Goal: Information Seeking & Learning: Learn about a topic

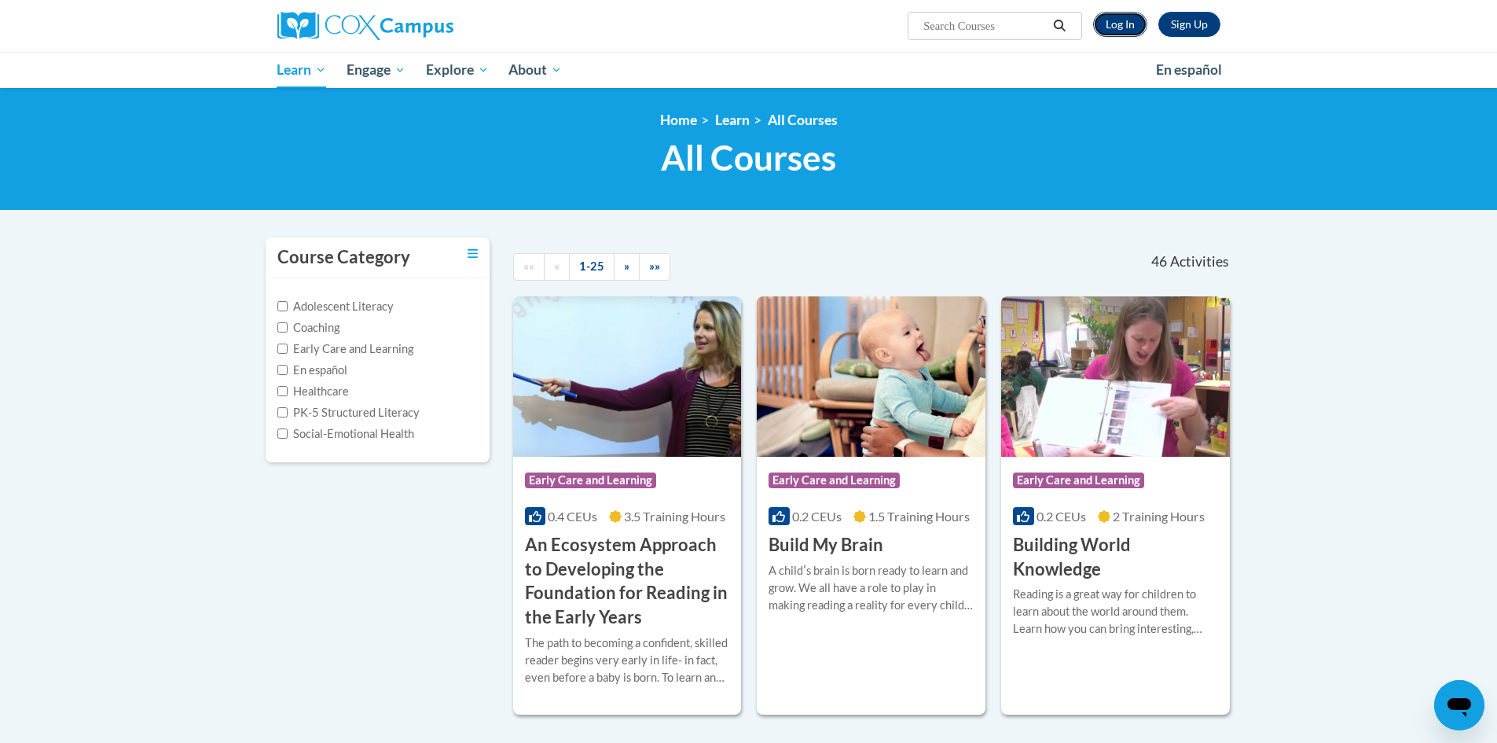
click at [1120, 24] on link "Log In" at bounding box center [1120, 24] width 54 height 25
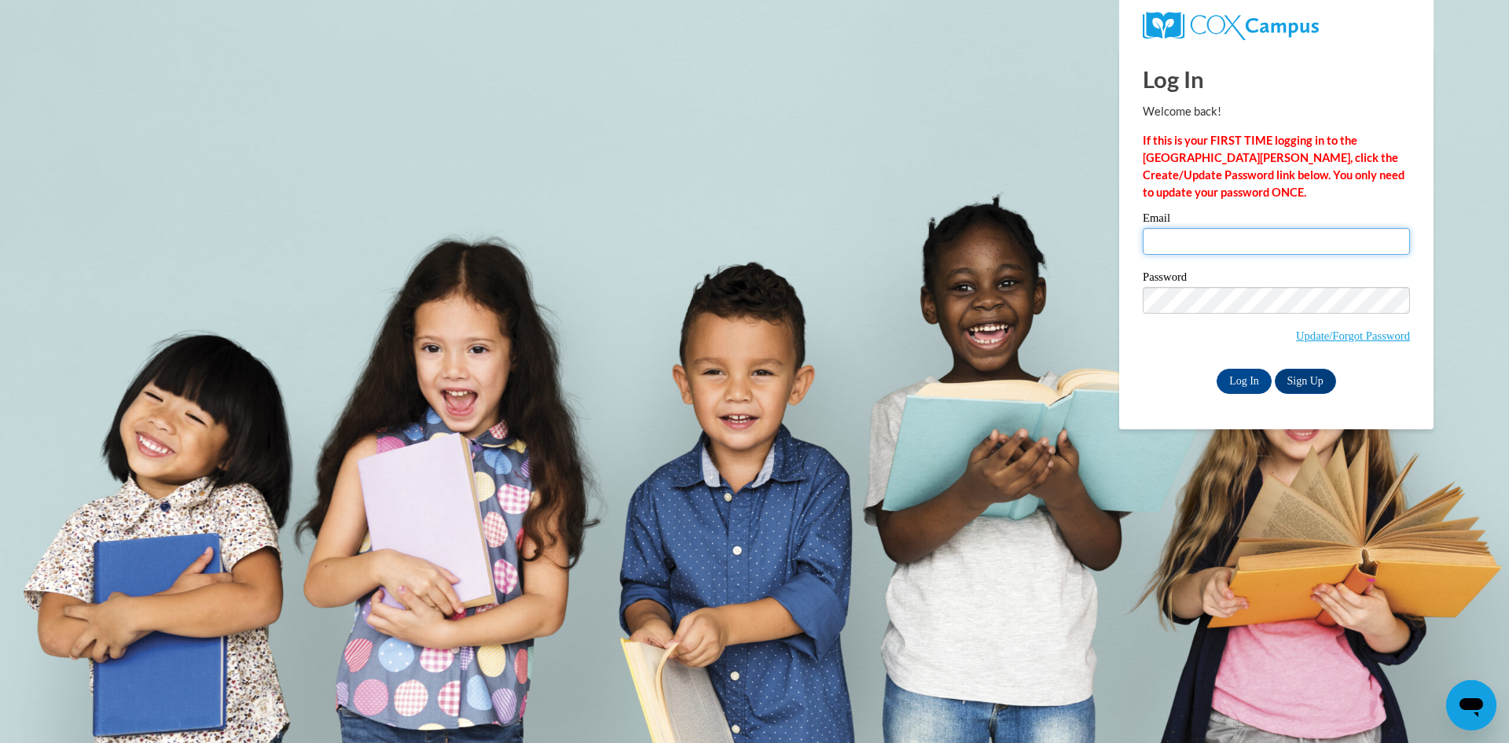
click at [1234, 241] on input "Email" at bounding box center [1275, 241] width 267 height 27
type input "katie.beranek@littlescholars.net"
click at [1216, 369] on input "Log In" at bounding box center [1243, 381] width 55 height 25
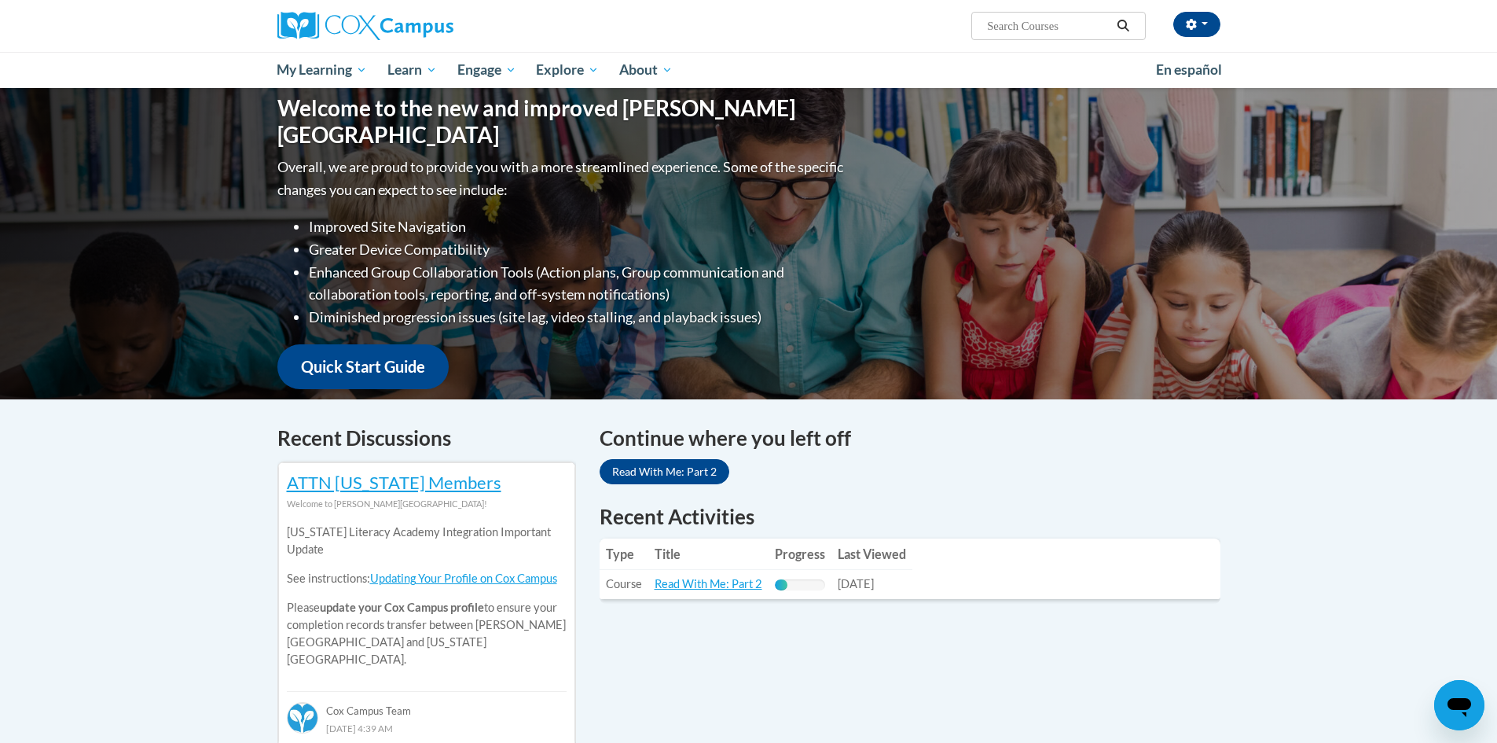
scroll to position [157, 0]
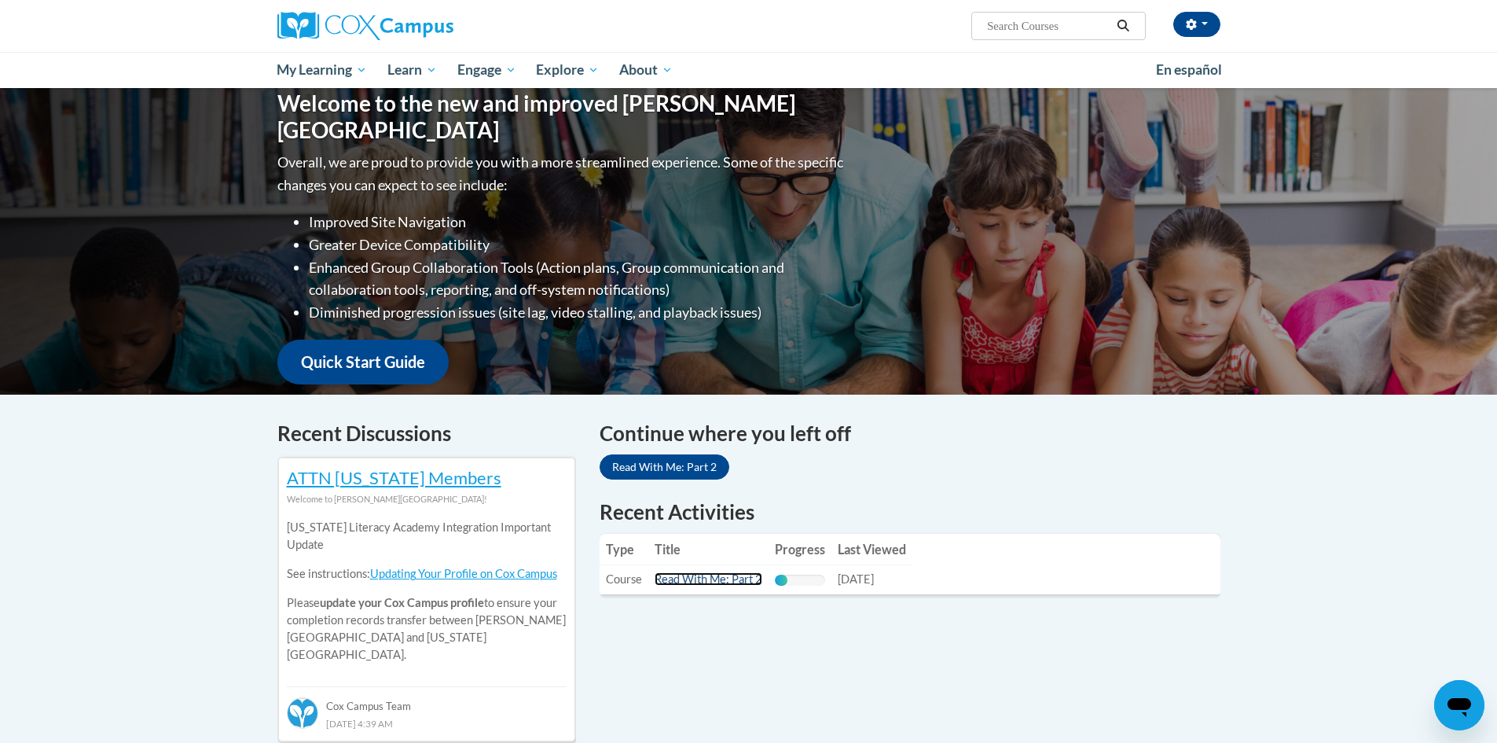
click at [737, 578] on link "Read With Me: Part 2" at bounding box center [709, 578] width 108 height 13
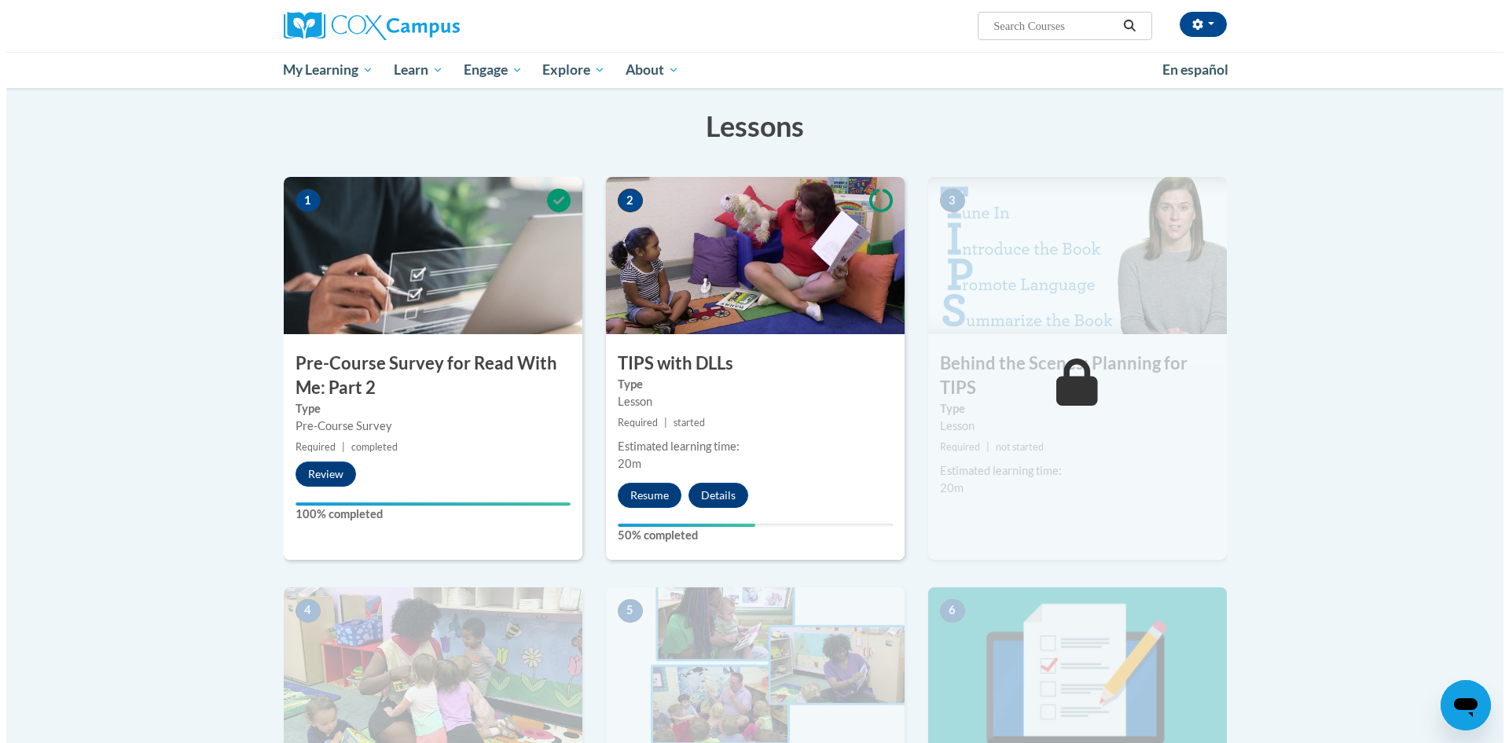
scroll to position [236, 0]
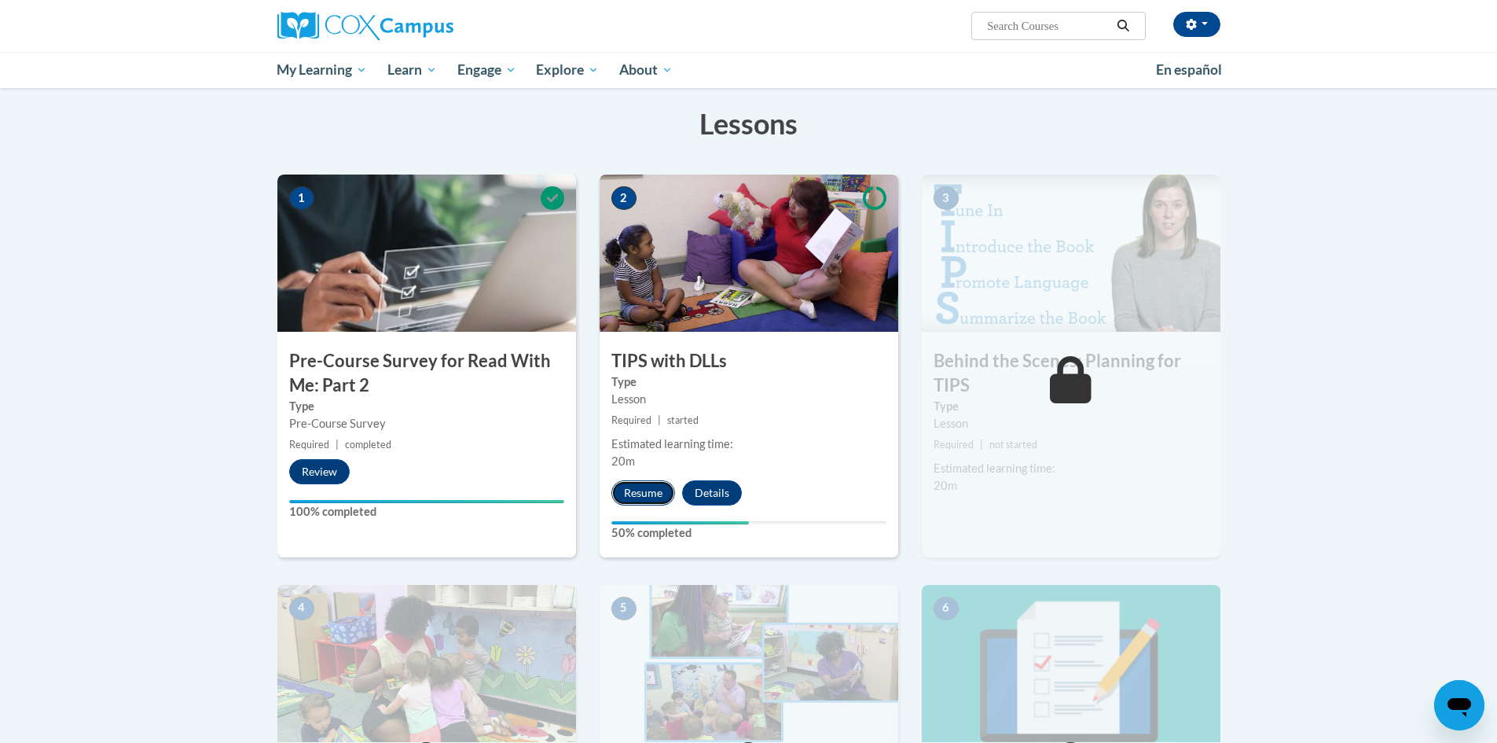
click at [651, 492] on button "Resume" at bounding box center [643, 492] width 64 height 25
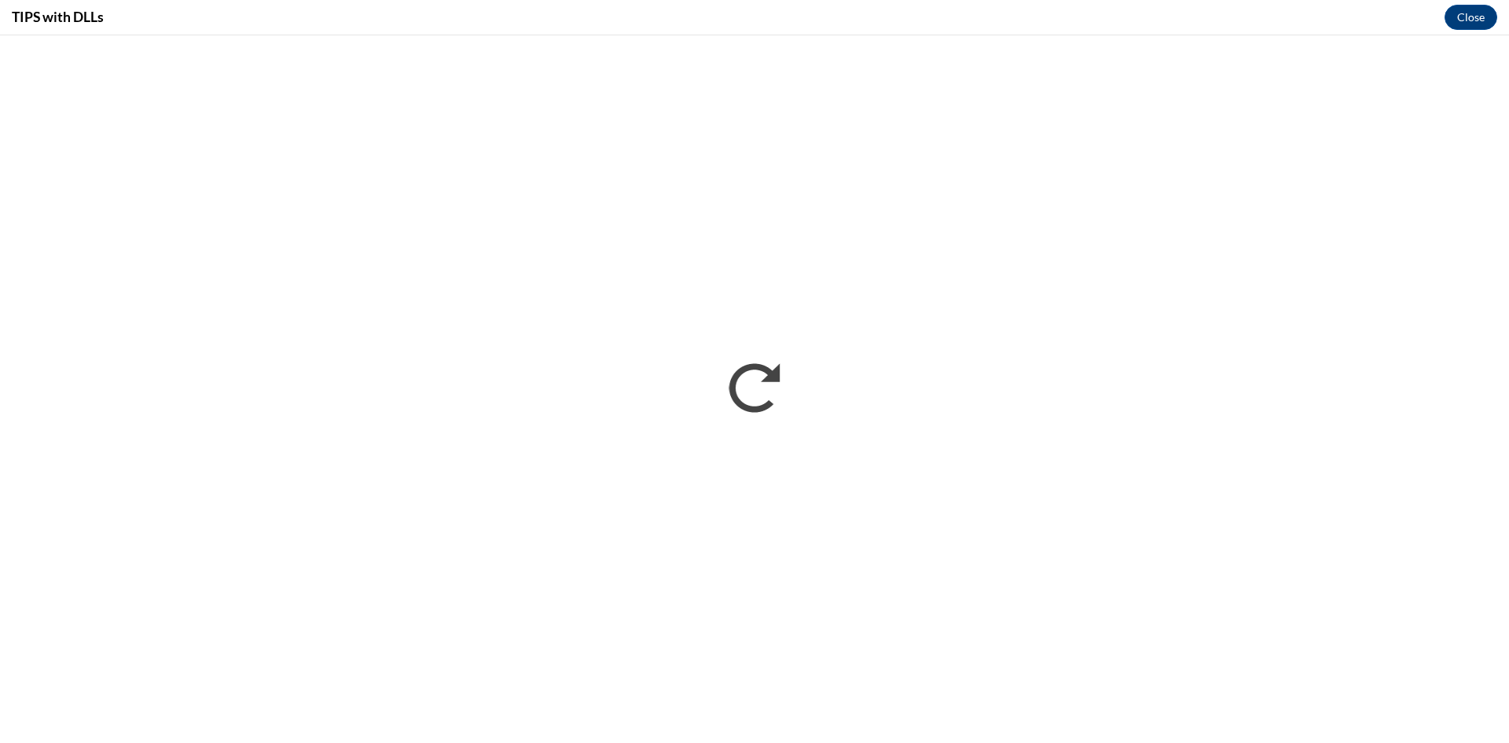
scroll to position [0, 0]
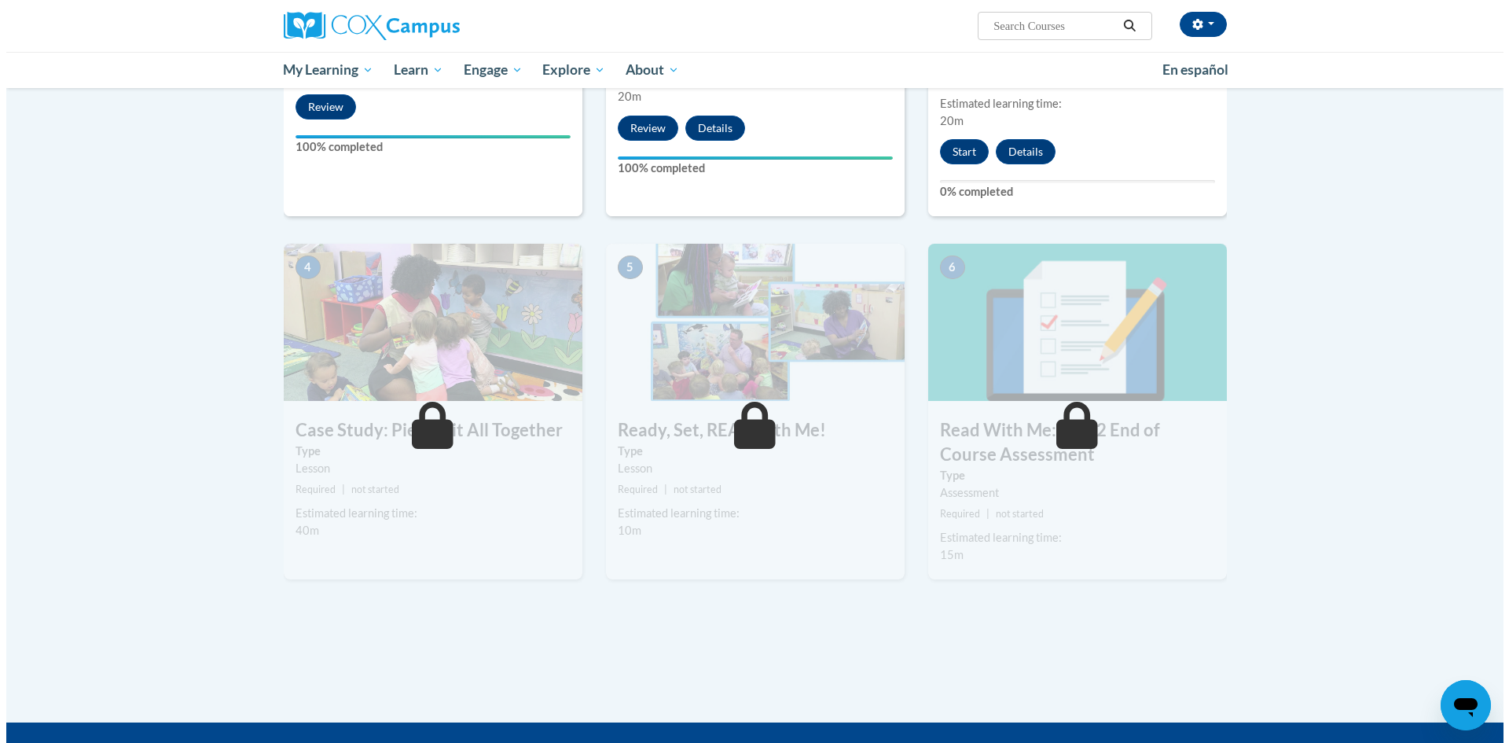
scroll to position [314, 0]
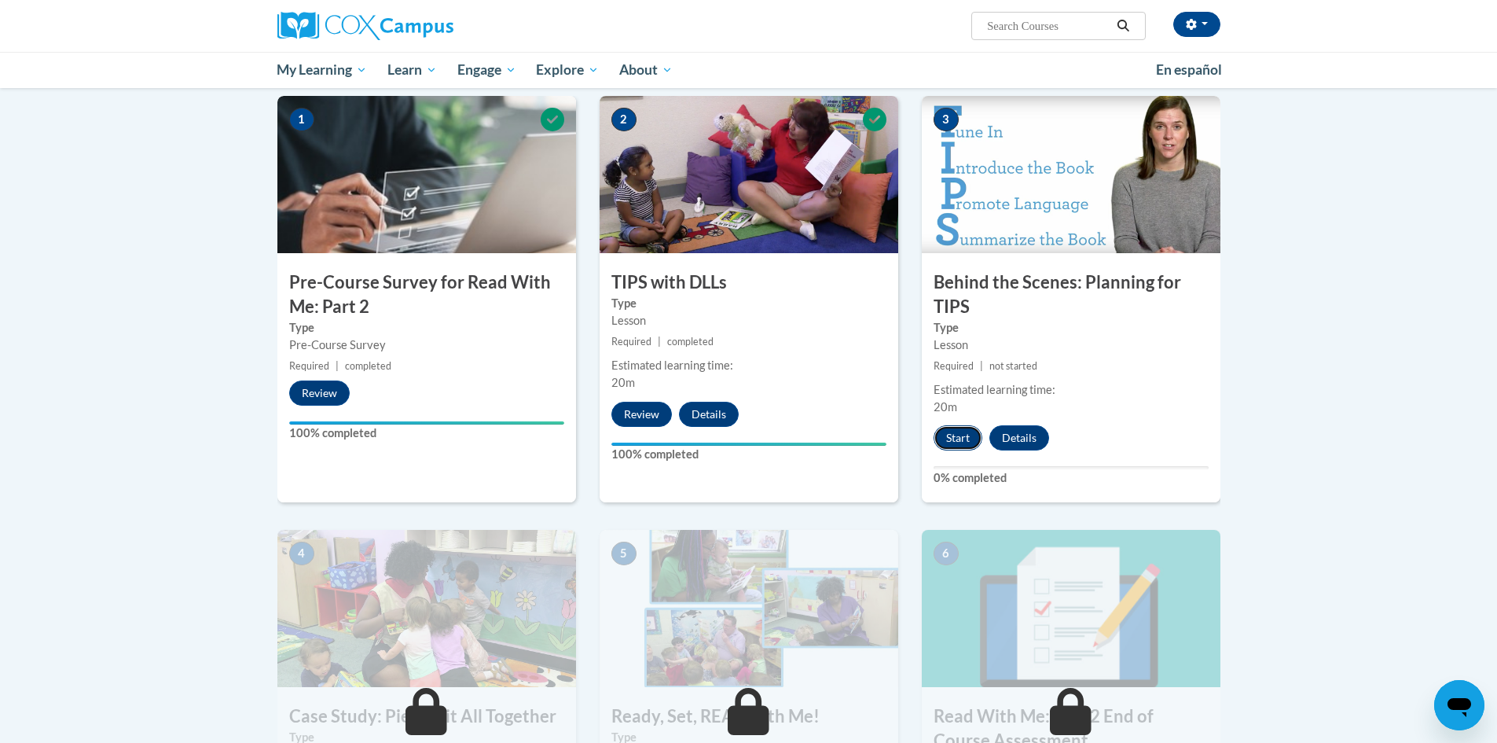
click at [963, 432] on button "Start" at bounding box center [957, 437] width 49 height 25
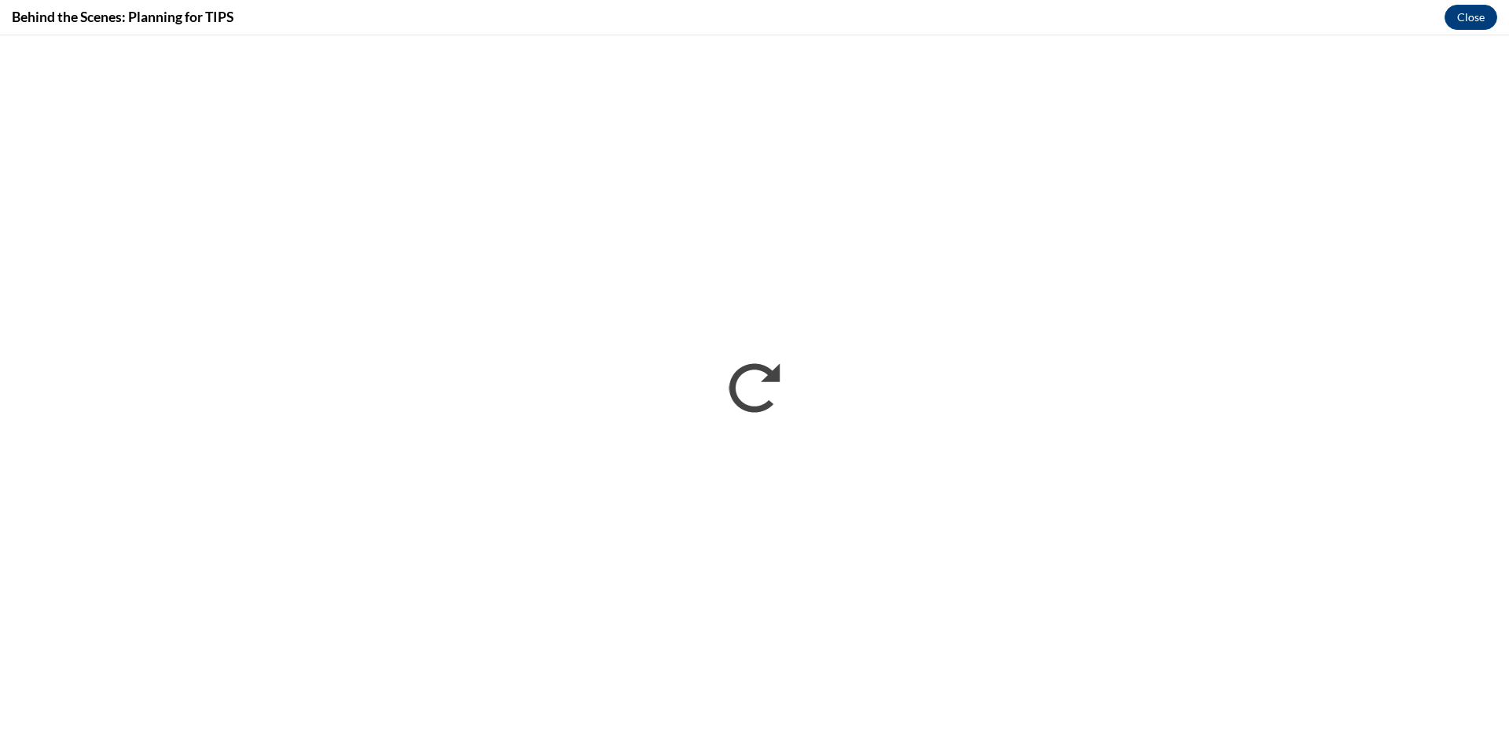
scroll to position [0, 0]
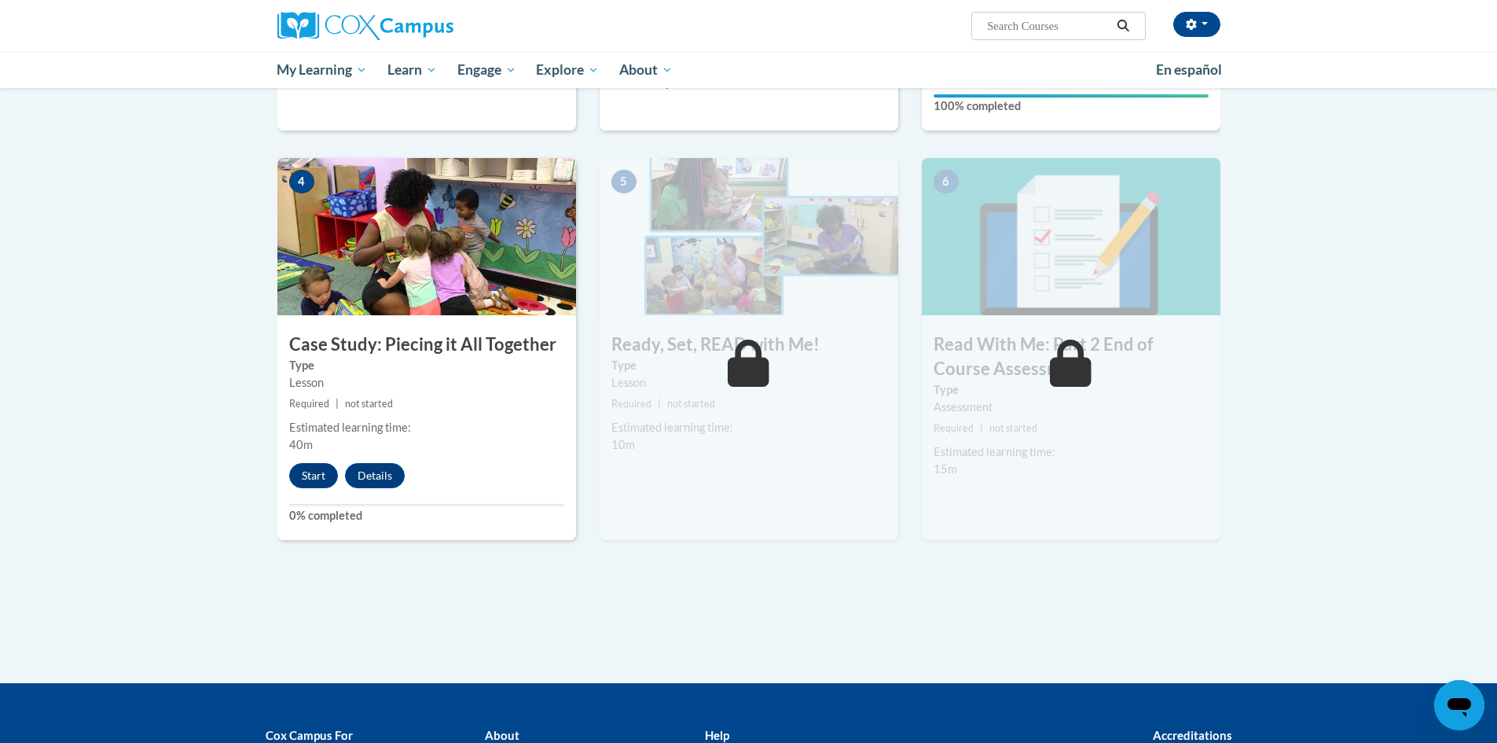
scroll to position [707, 0]
